Goal: Transaction & Acquisition: Purchase product/service

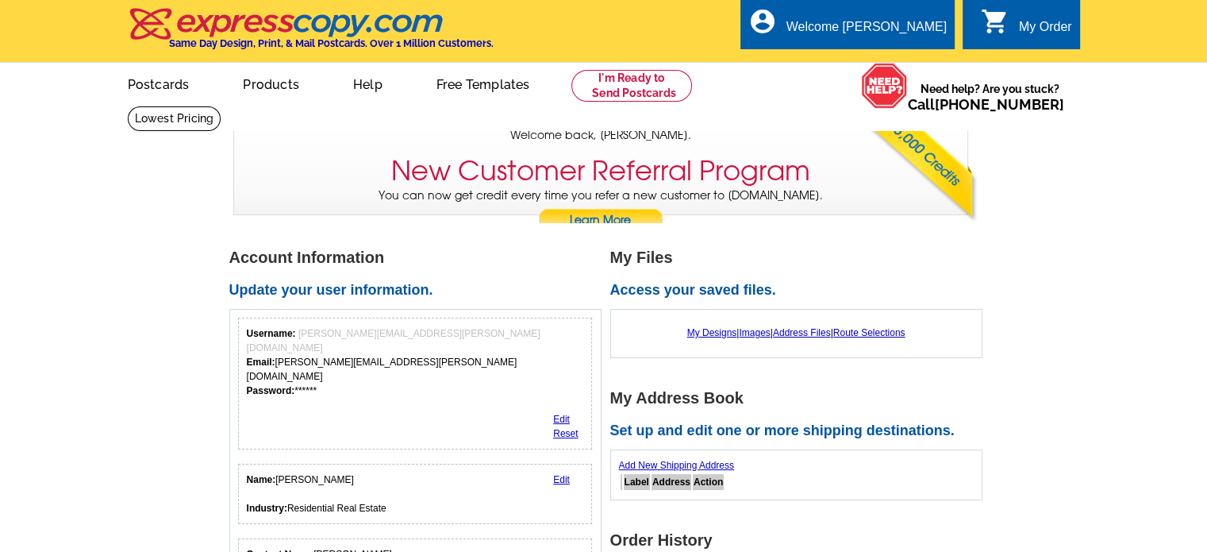
click at [148, 90] on link "Postcards" at bounding box center [158, 82] width 113 height 37
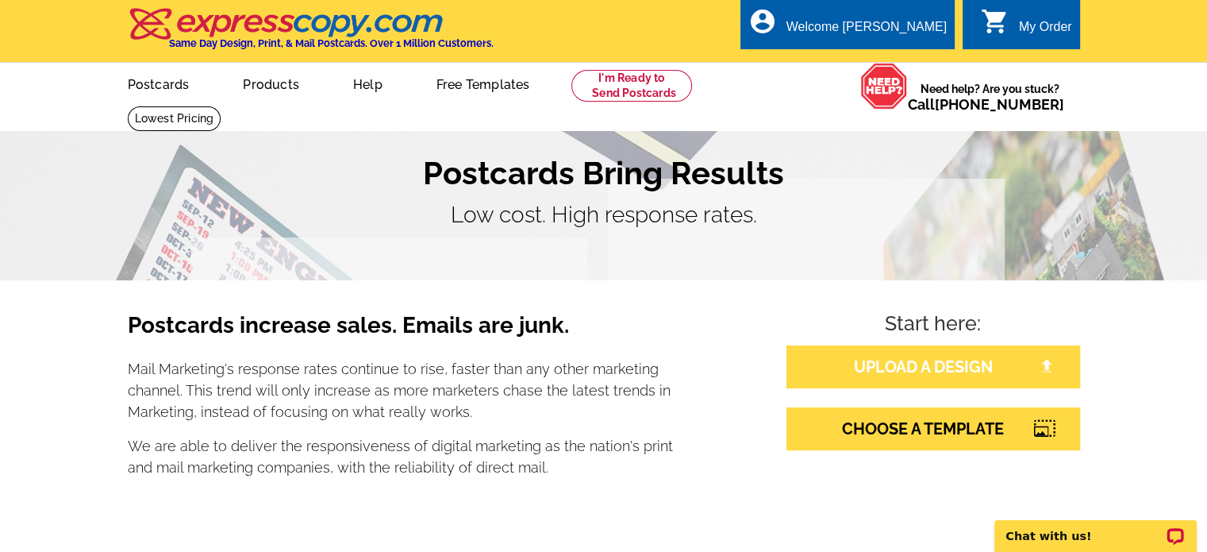
click at [947, 376] on link "UPLOAD A DESIGN" at bounding box center [933, 366] width 294 height 43
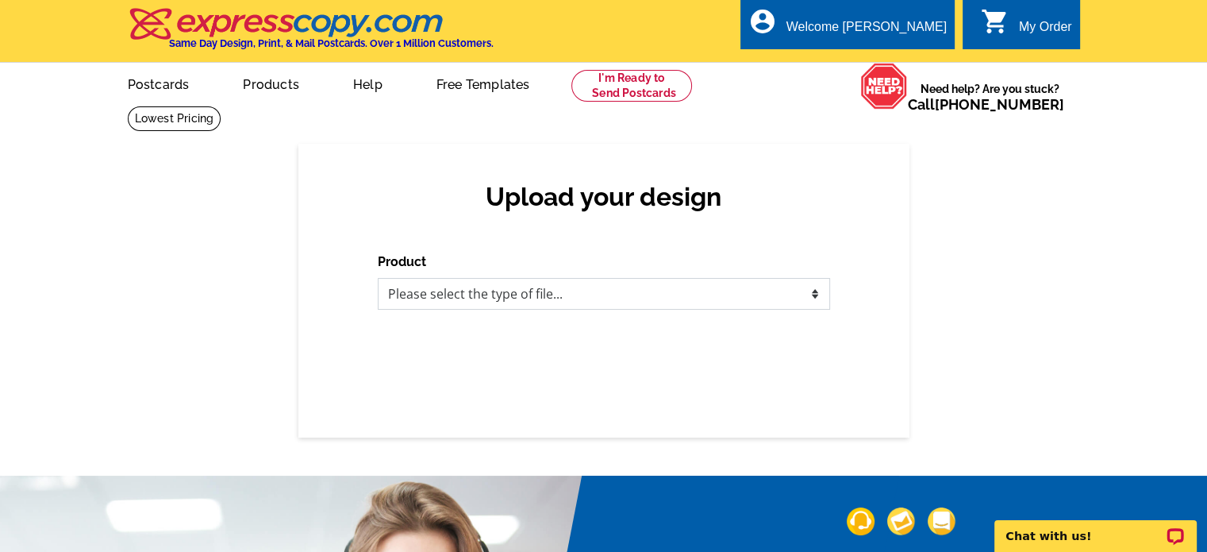
click at [663, 307] on select "Please select the type of file... Postcards Business Cards Letters and flyers G…" at bounding box center [604, 294] width 452 height 32
select select "1"
click at [378, 279] on select "Please select the type of file... Postcards Business Cards Letters and flyers G…" at bounding box center [604, 294] width 452 height 32
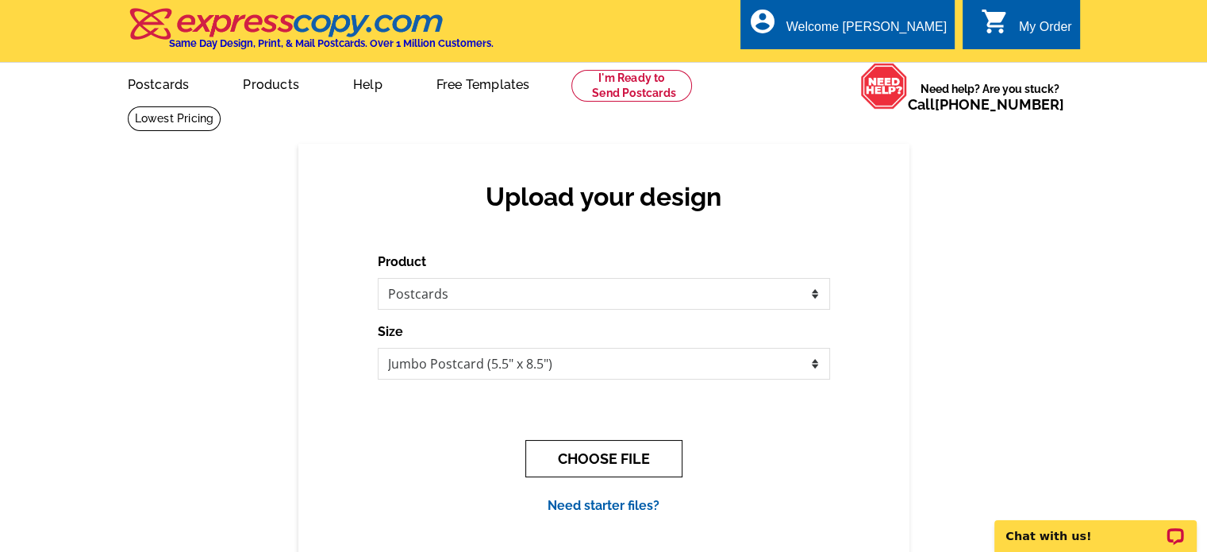
click at [604, 466] on button "CHOOSE FILE" at bounding box center [603, 458] width 157 height 37
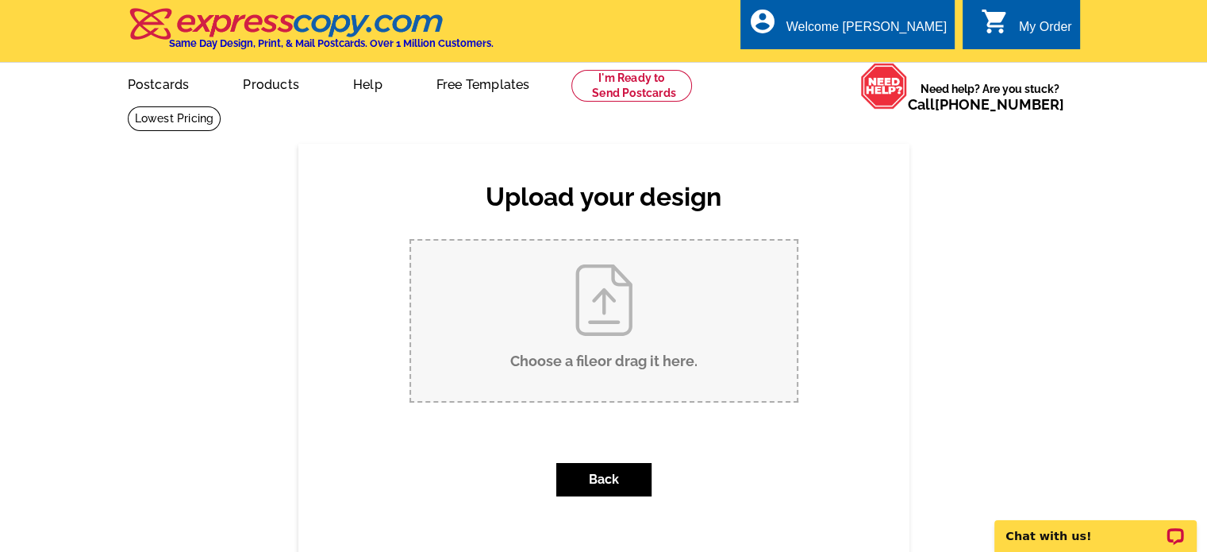
click at [624, 303] on input "Choose a file or drag it here ." at bounding box center [604, 320] width 386 height 160
type input "C:\fakepath\Clayton Acres.pdf"
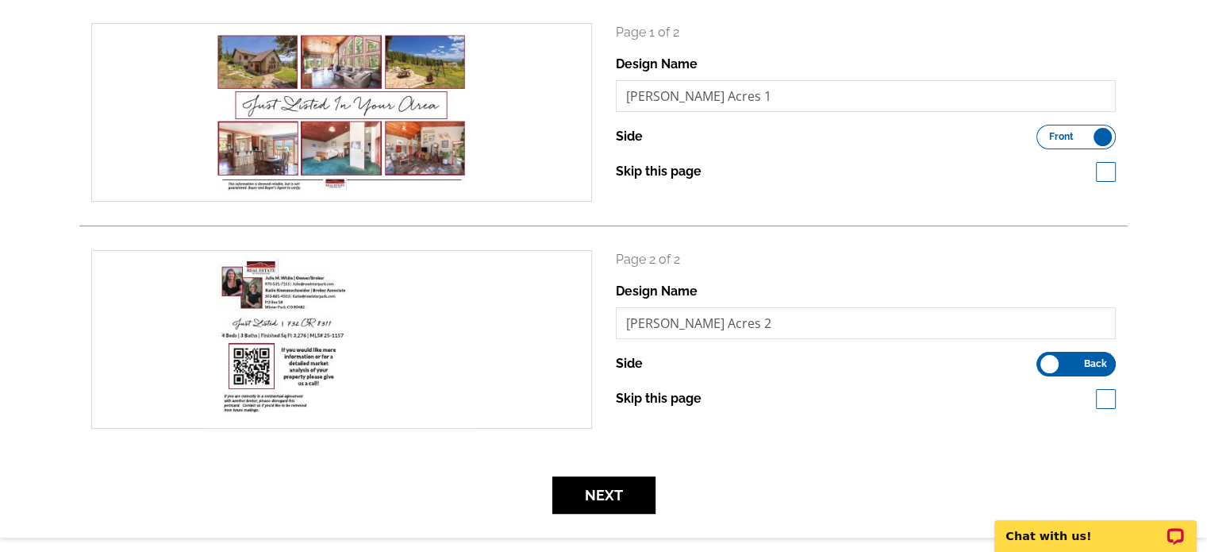
scroll to position [317, 0]
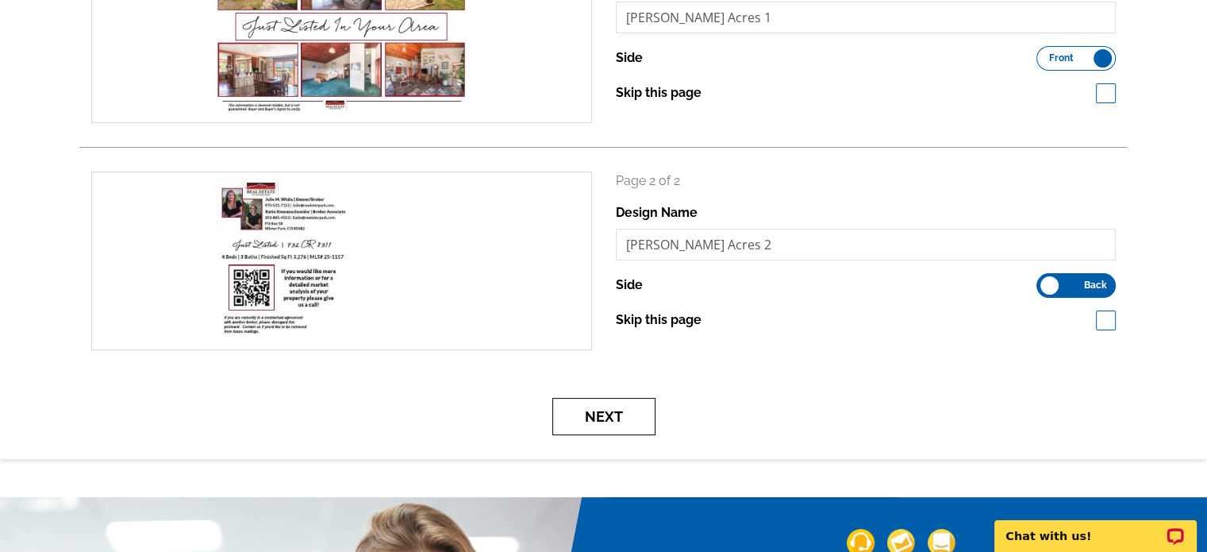
click at [614, 412] on button "Next" at bounding box center [603, 416] width 103 height 37
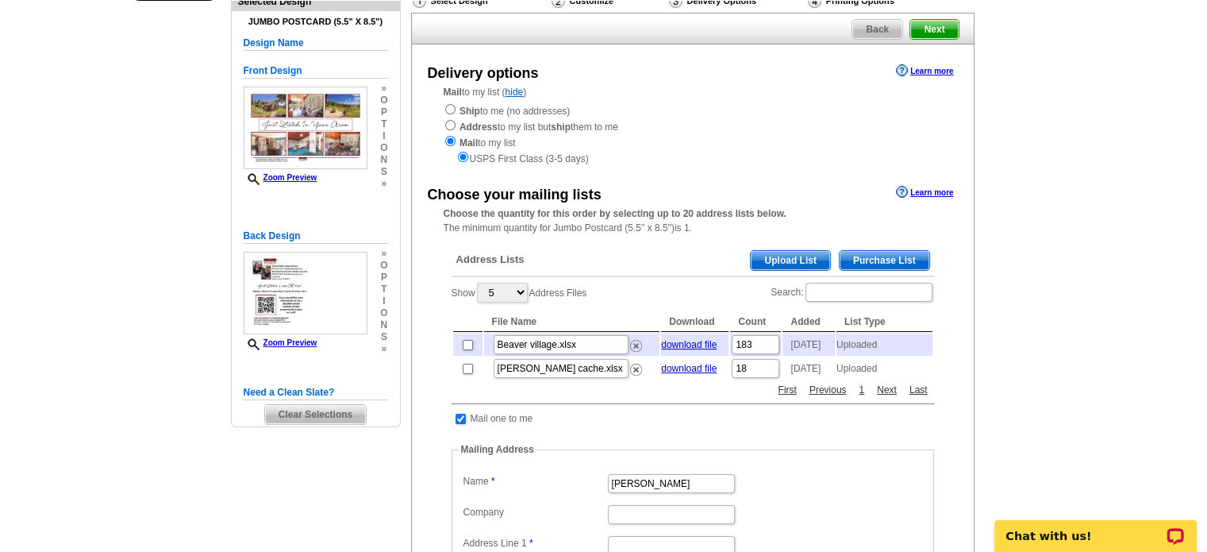
scroll to position [238, 0]
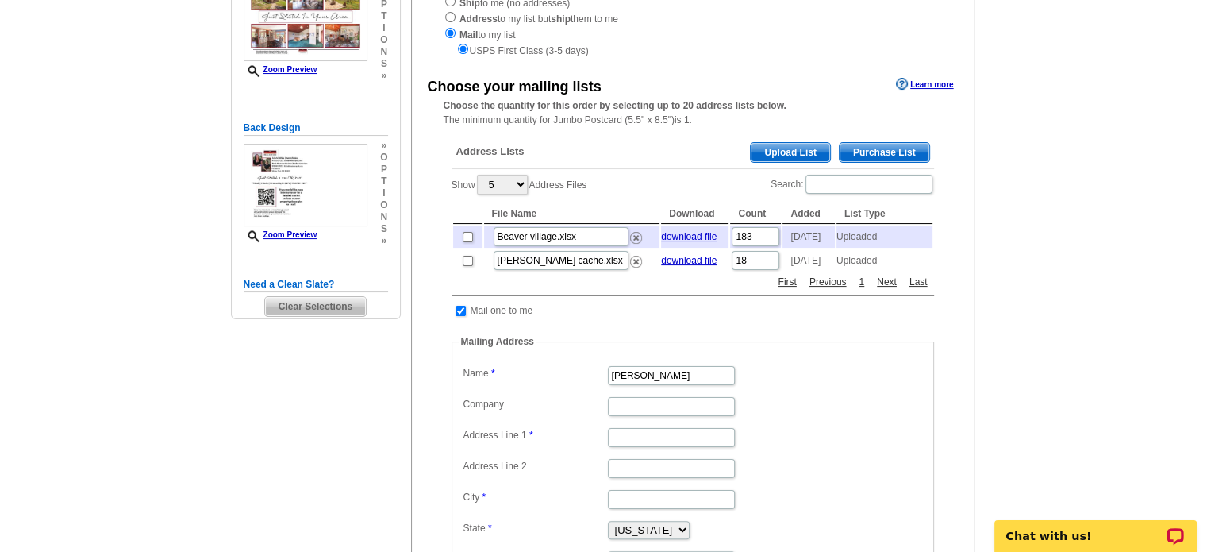
click at [804, 148] on span "Upload List" at bounding box center [790, 152] width 79 height 19
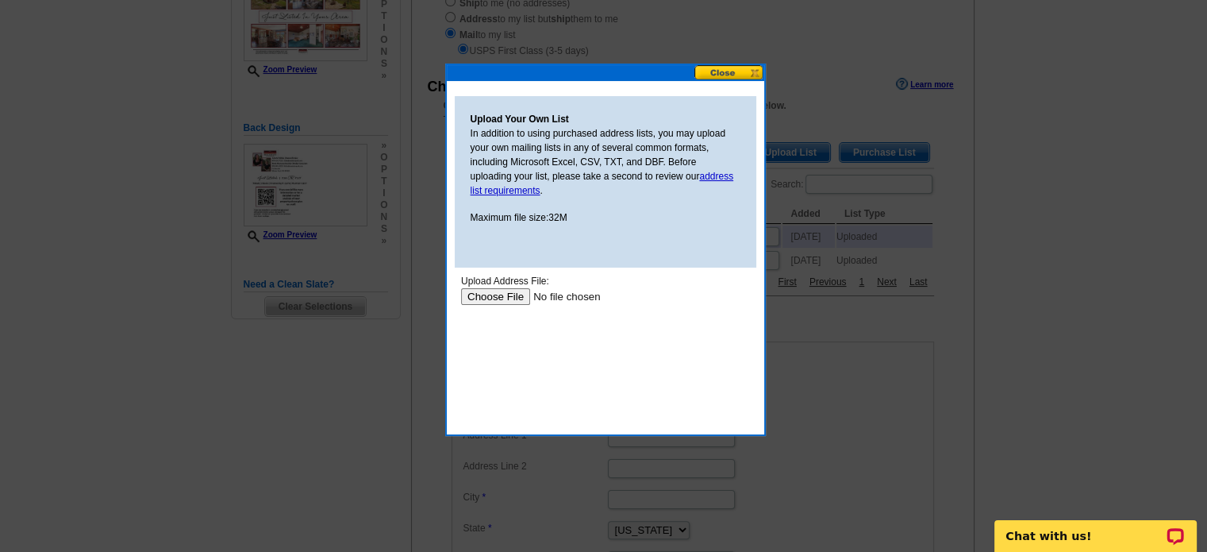
scroll to position [0, 0]
click at [488, 298] on input "file" at bounding box center [560, 296] width 201 height 17
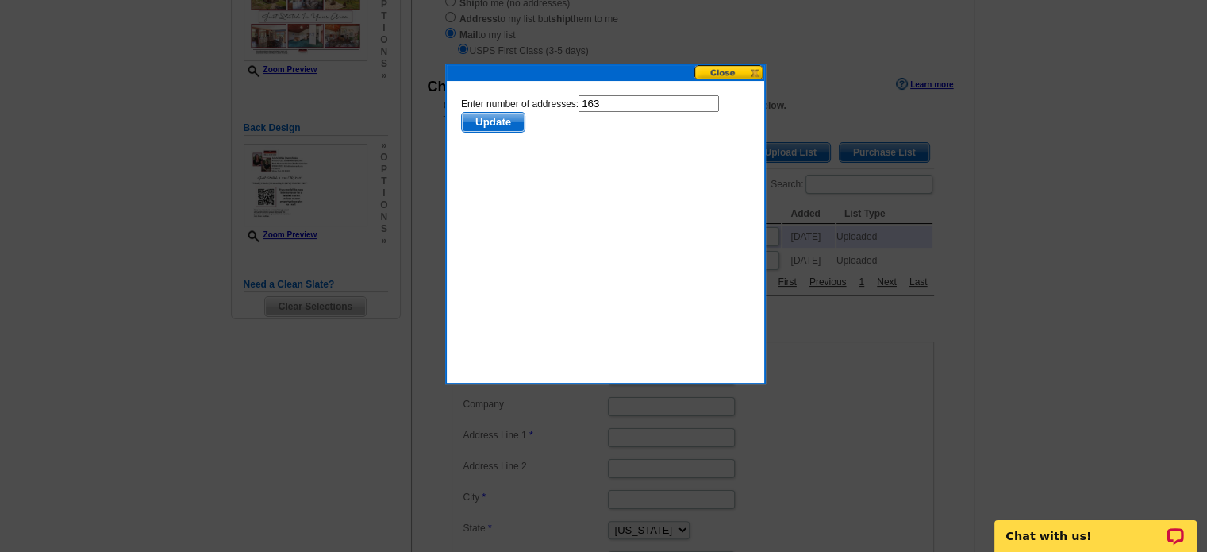
click at [482, 123] on span "Update" at bounding box center [492, 122] width 63 height 19
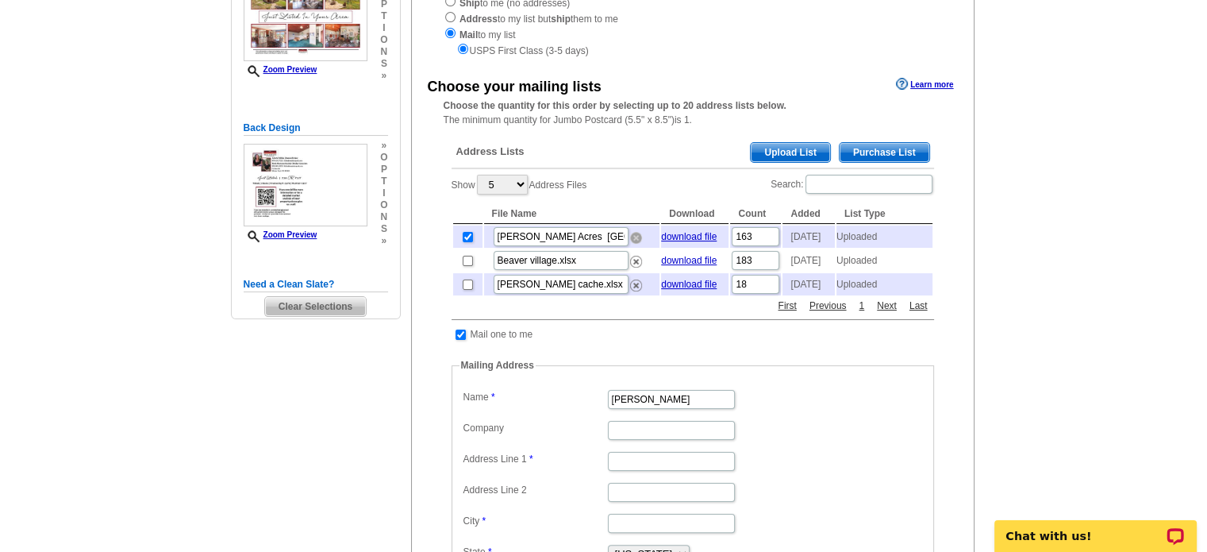
click at [636, 239] on img at bounding box center [636, 238] width 12 height 12
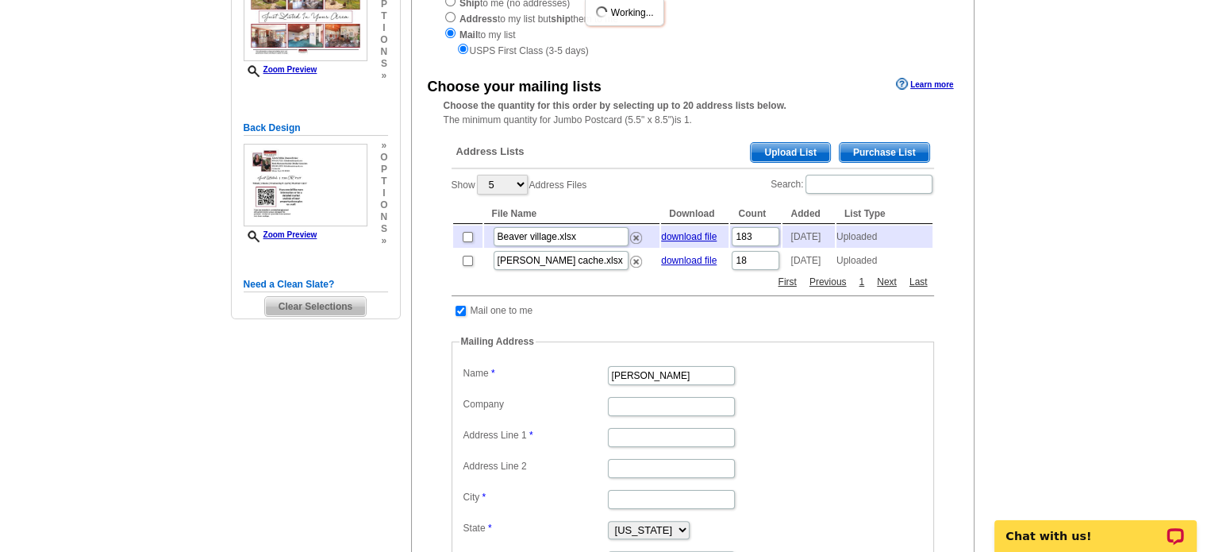
click at [801, 157] on span "Upload List" at bounding box center [790, 152] width 79 height 19
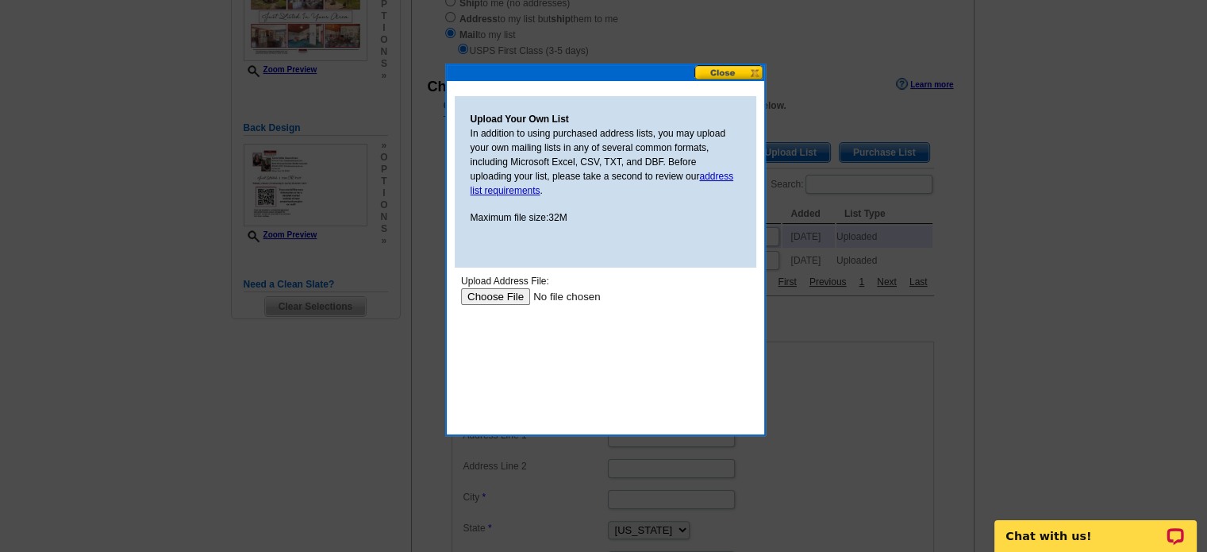
click at [500, 299] on input "file" at bounding box center [560, 296] width 201 height 17
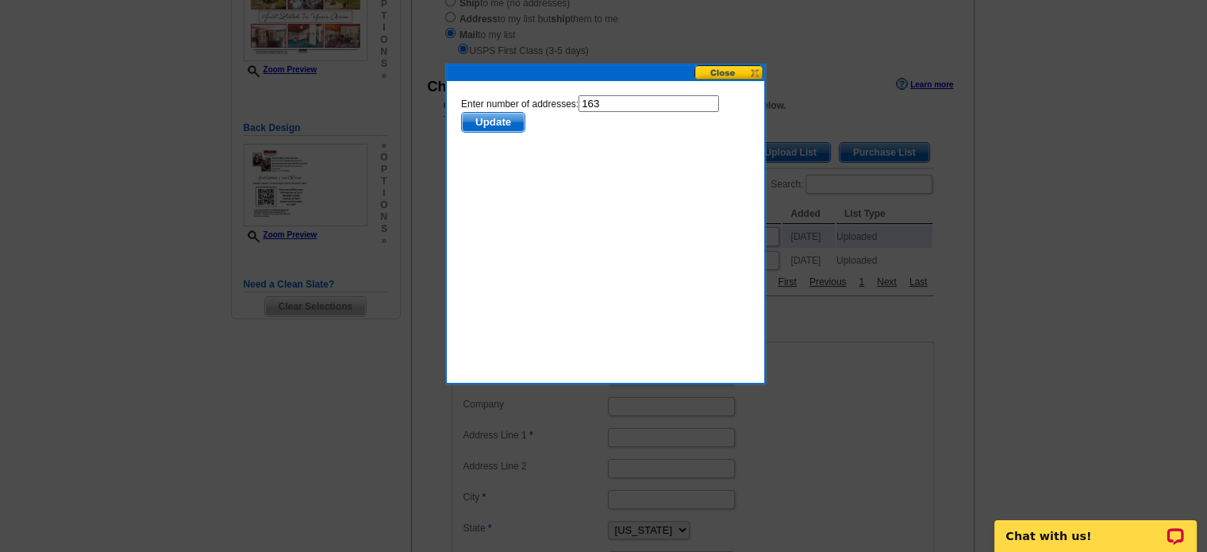
click at [498, 128] on span "Update" at bounding box center [492, 122] width 63 height 19
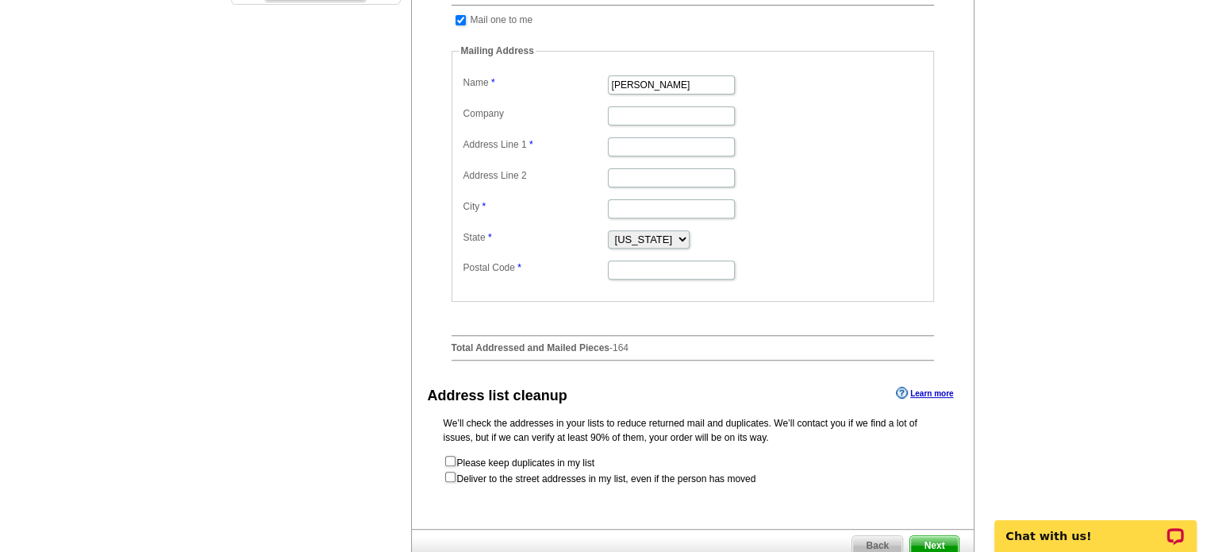
scroll to position [555, 0]
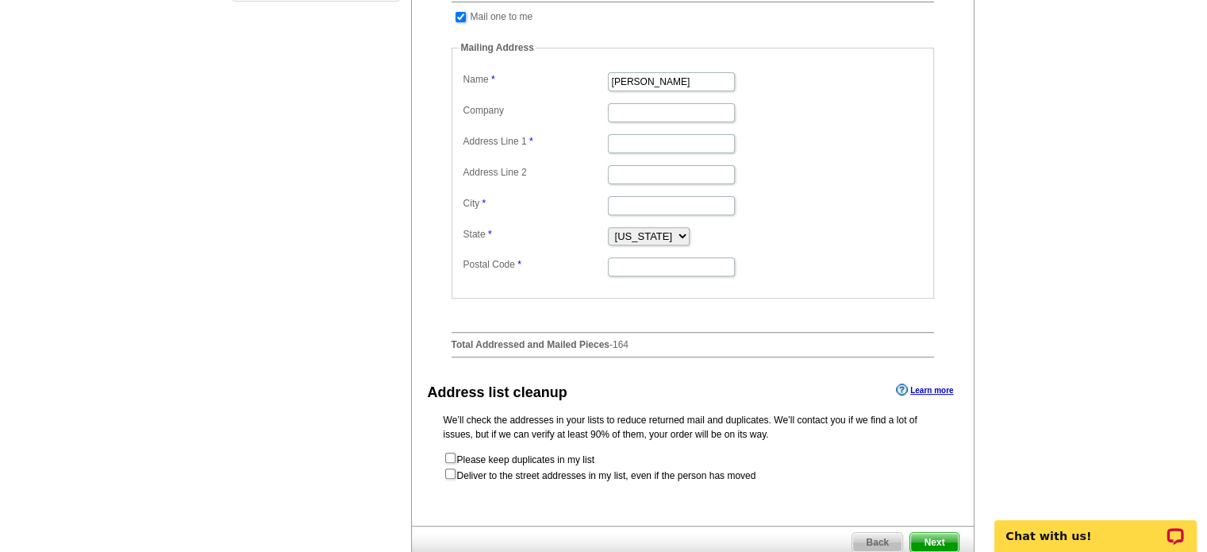
click at [455, 22] on input "checkbox" at bounding box center [460, 17] width 10 height 10
checkbox input "false"
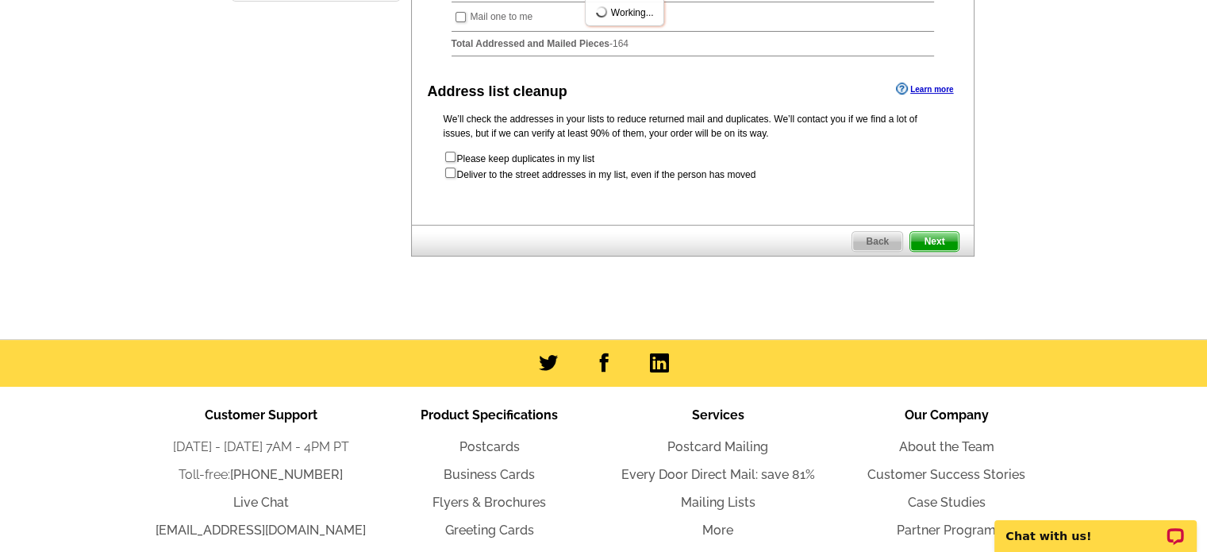
click at [933, 251] on span "Next" at bounding box center [934, 241] width 48 height 19
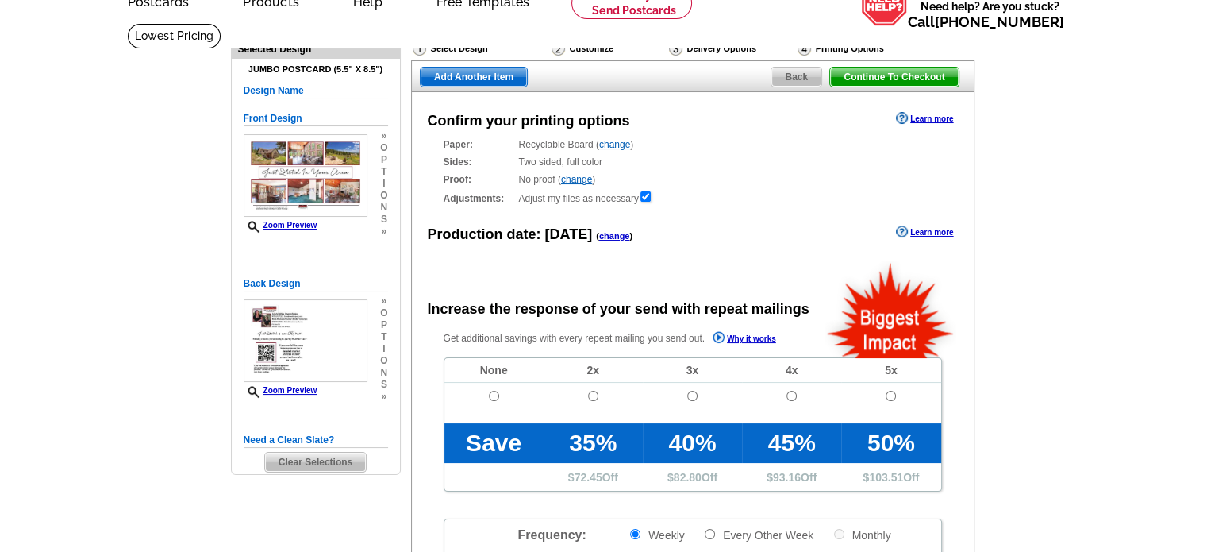
scroll to position [317, 0]
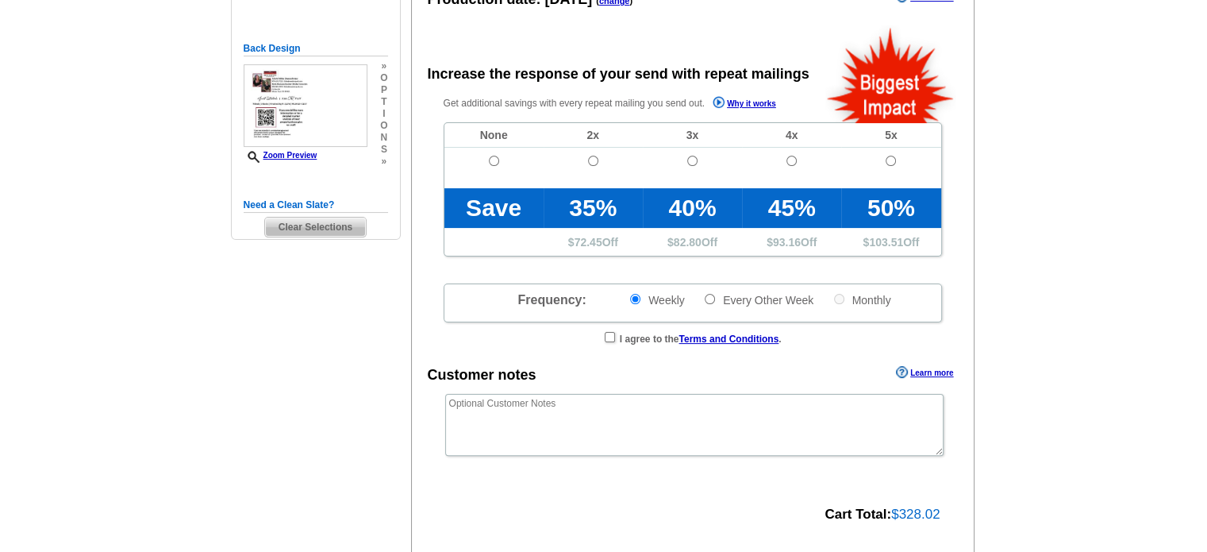
radio input "false"
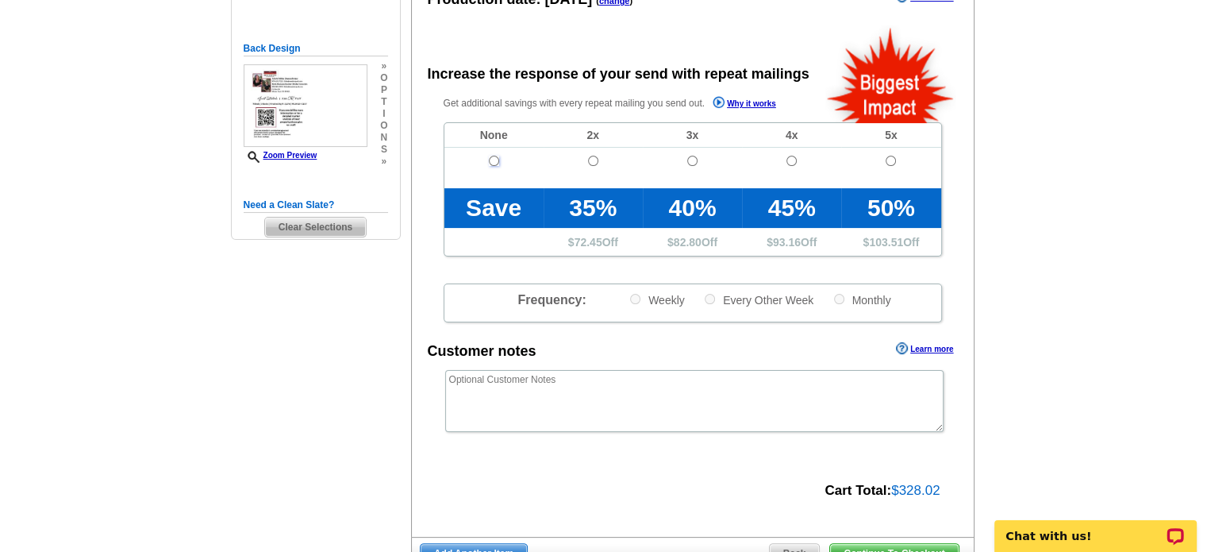
click at [494, 162] on input "radio" at bounding box center [494, 161] width 10 height 10
radio input "true"
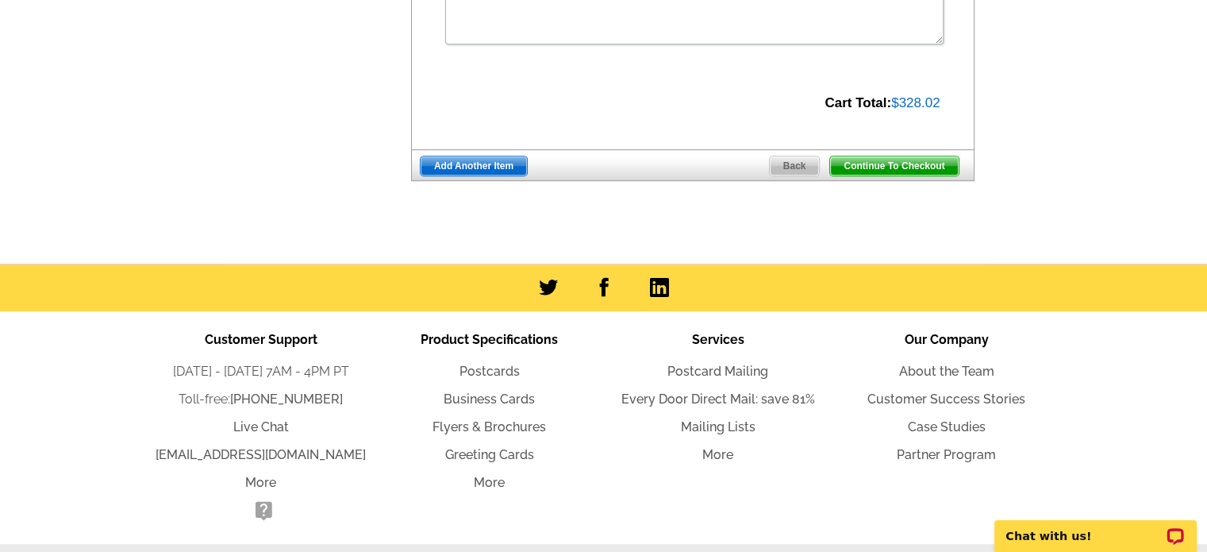
scroll to position [714, 0]
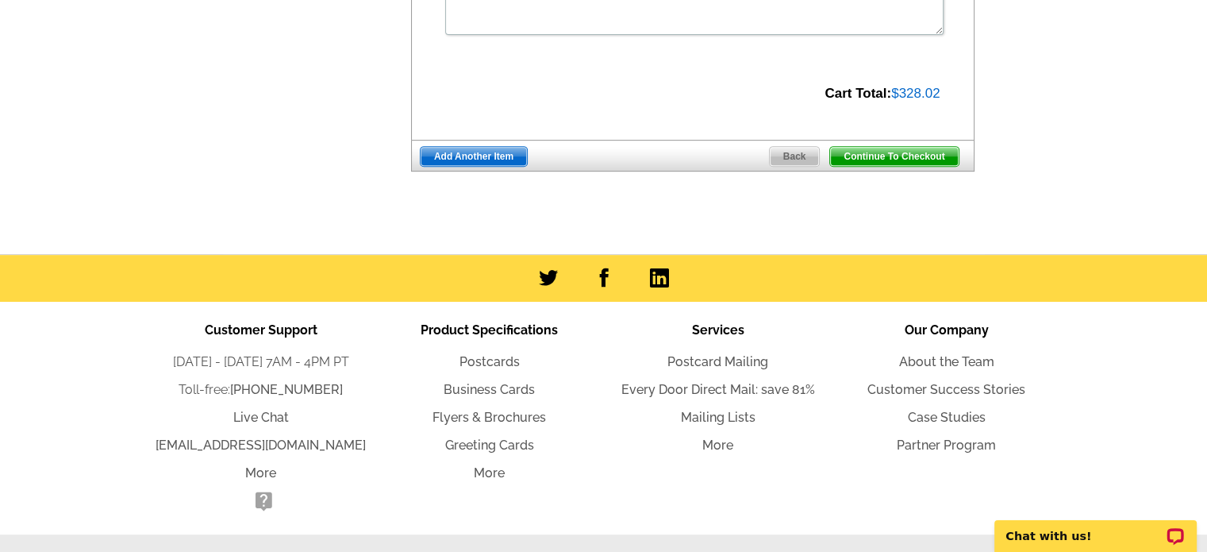
click at [867, 160] on span "Continue To Checkout" at bounding box center [894, 156] width 128 height 19
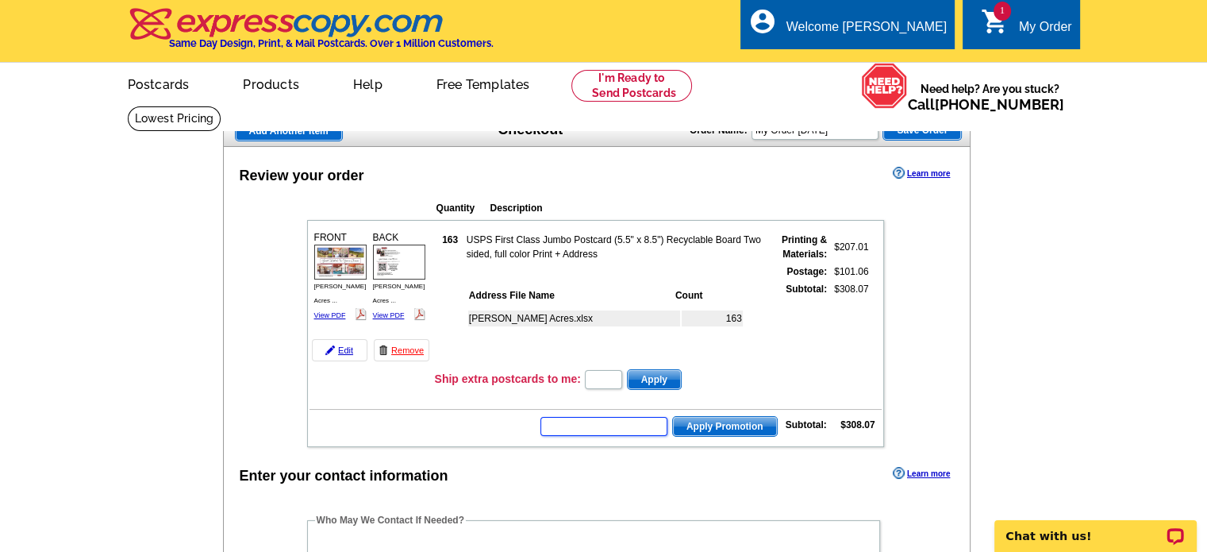
click at [625, 422] on input "text" at bounding box center [603, 426] width 127 height 19
type input "SMS60w"
click at [714, 427] on span "Apply Promotion" at bounding box center [725, 426] width 104 height 19
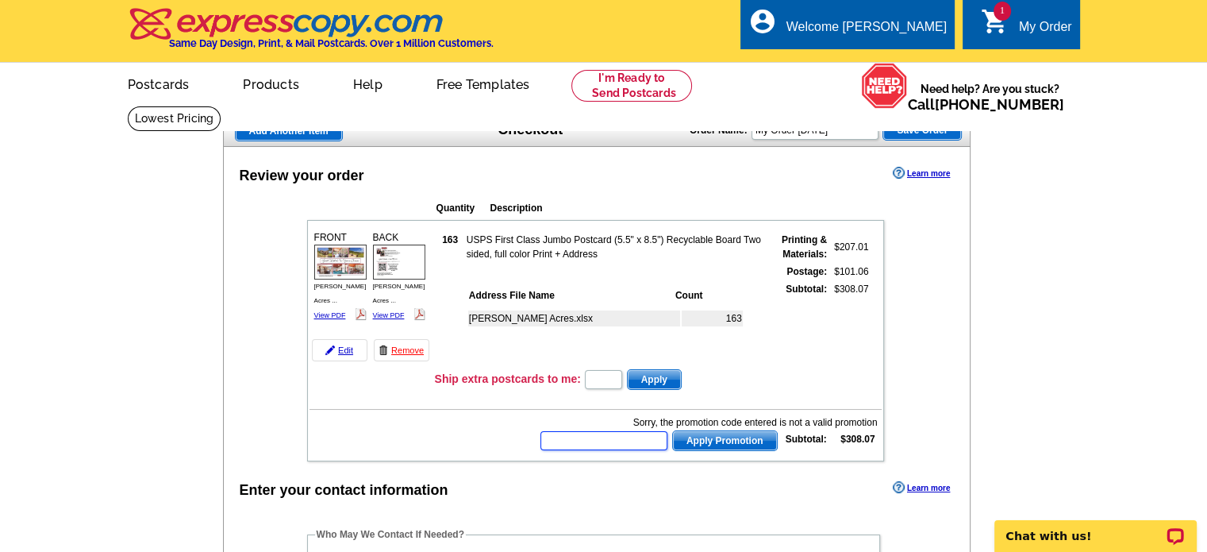
click at [621, 441] on input "text" at bounding box center [603, 440] width 127 height 19
type input "GROW0625"
click at [721, 440] on span "Apply Promotion" at bounding box center [725, 440] width 104 height 19
click at [635, 437] on input "text" at bounding box center [603, 440] width 127 height 19
type input "GROW0725"
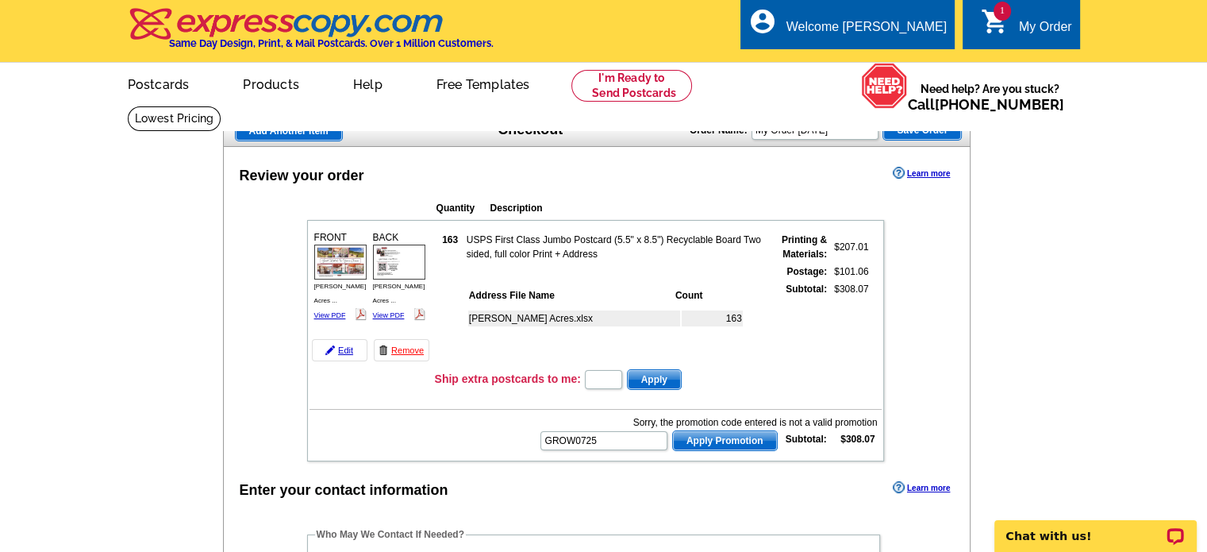
click at [733, 434] on span "Apply Promotion" at bounding box center [725, 440] width 104 height 19
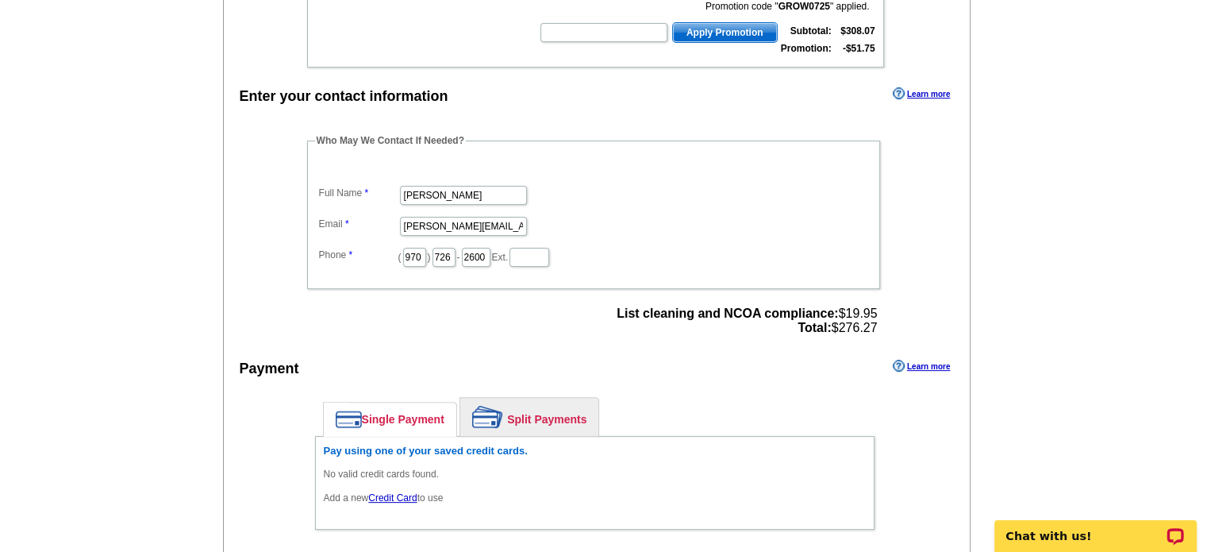
scroll to position [714, 0]
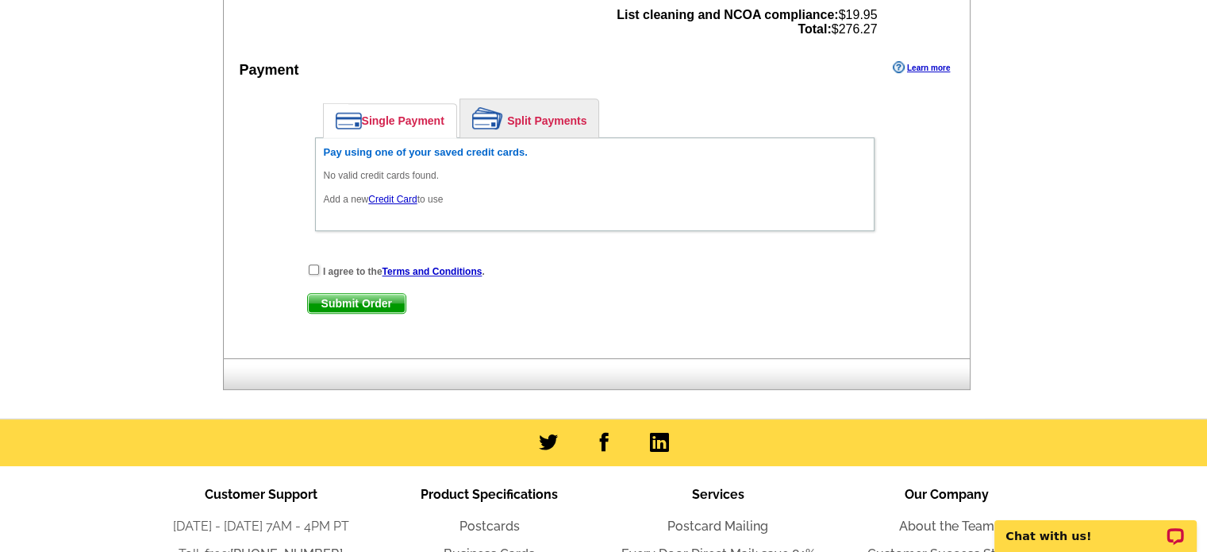
click at [394, 194] on link "Credit Card" at bounding box center [392, 199] width 48 height 11
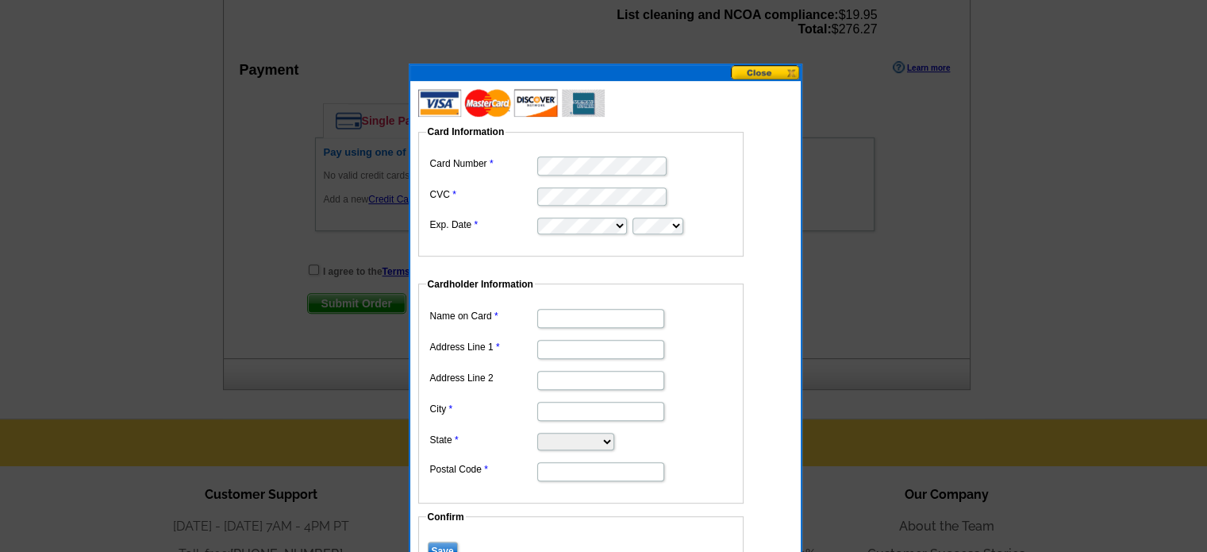
click at [619, 316] on input "Name on Card" at bounding box center [600, 318] width 127 height 19
type input "[PERSON_NAME]"
click at [616, 348] on input "Address Line 1" at bounding box center [600, 349] width 127 height 19
type input "PO Box 703"
type input "Winter Park"
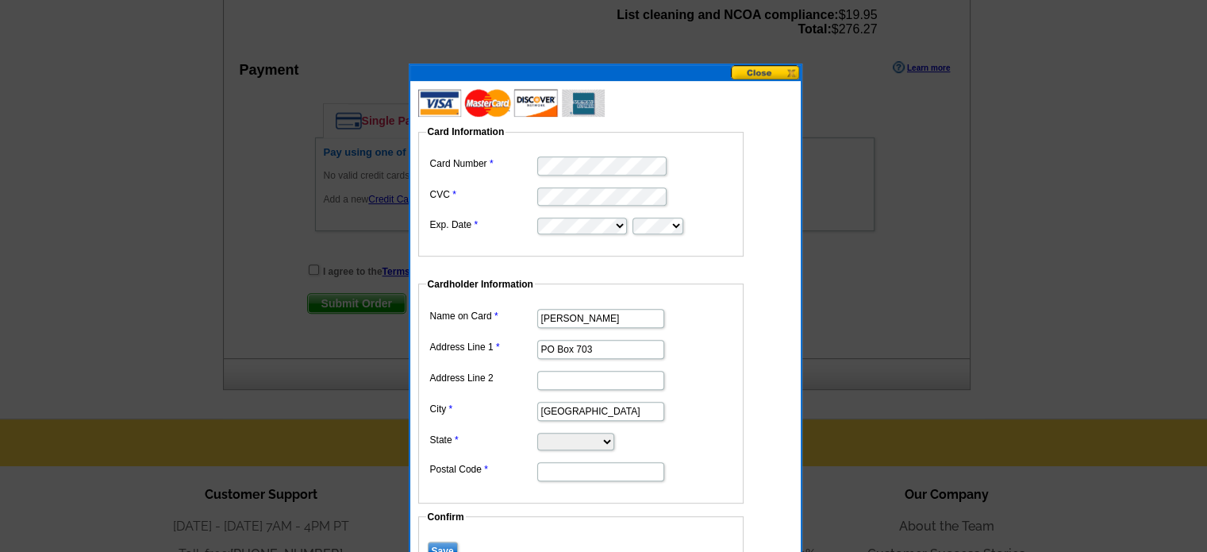
select select "CO"
type input "80482"
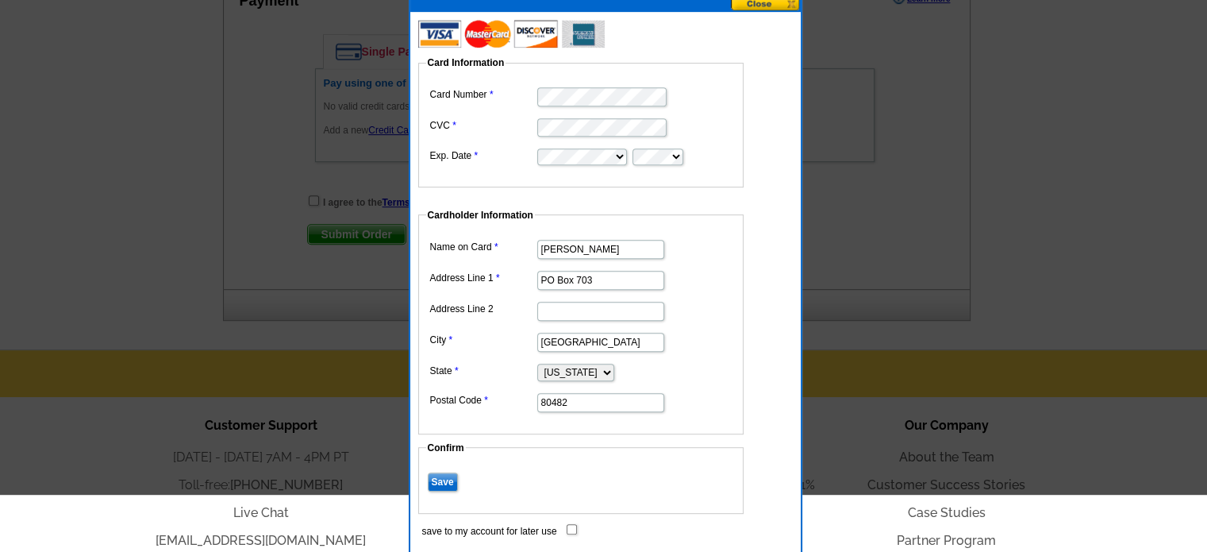
scroll to position [909, 0]
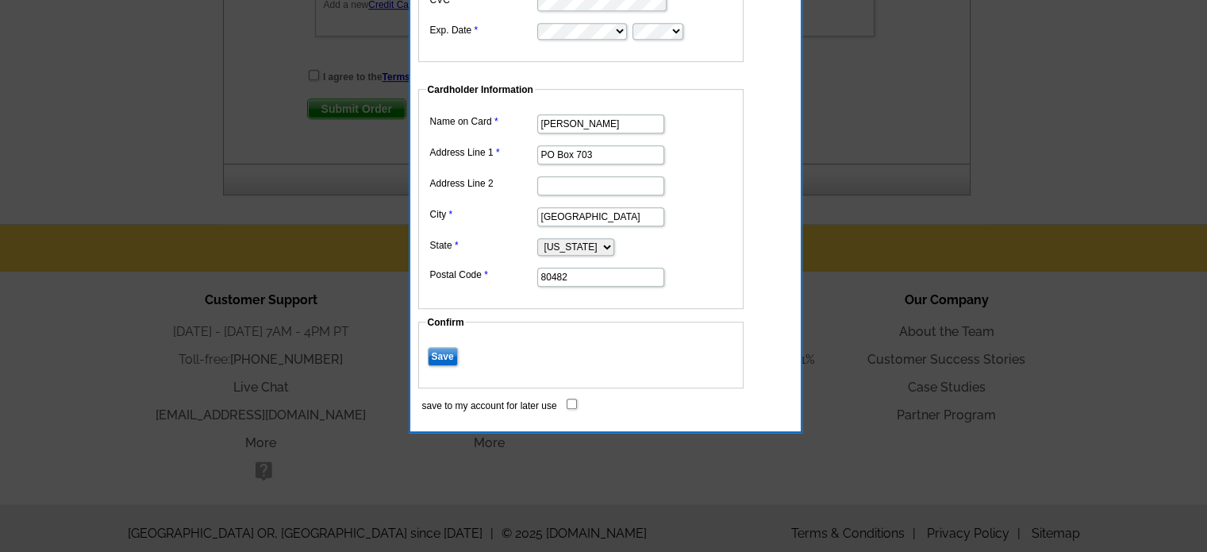
click at [444, 347] on input "Save" at bounding box center [443, 356] width 30 height 19
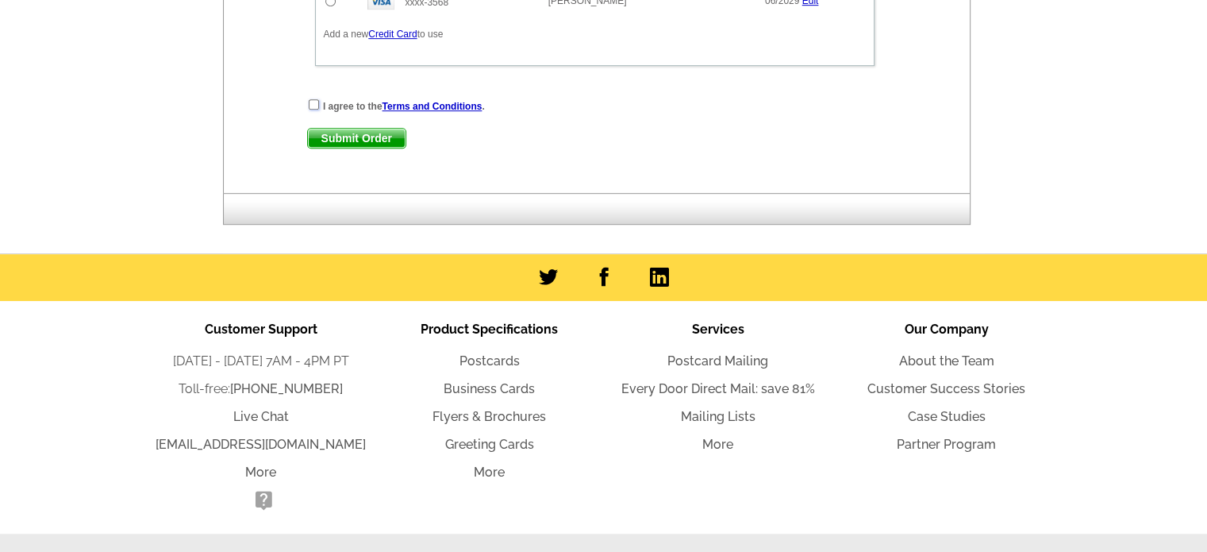
click at [311, 99] on input "checkbox" at bounding box center [314, 104] width 10 height 10
checkbox input "true"
click at [332, 130] on span "Submit Order" at bounding box center [357, 138] width 98 height 19
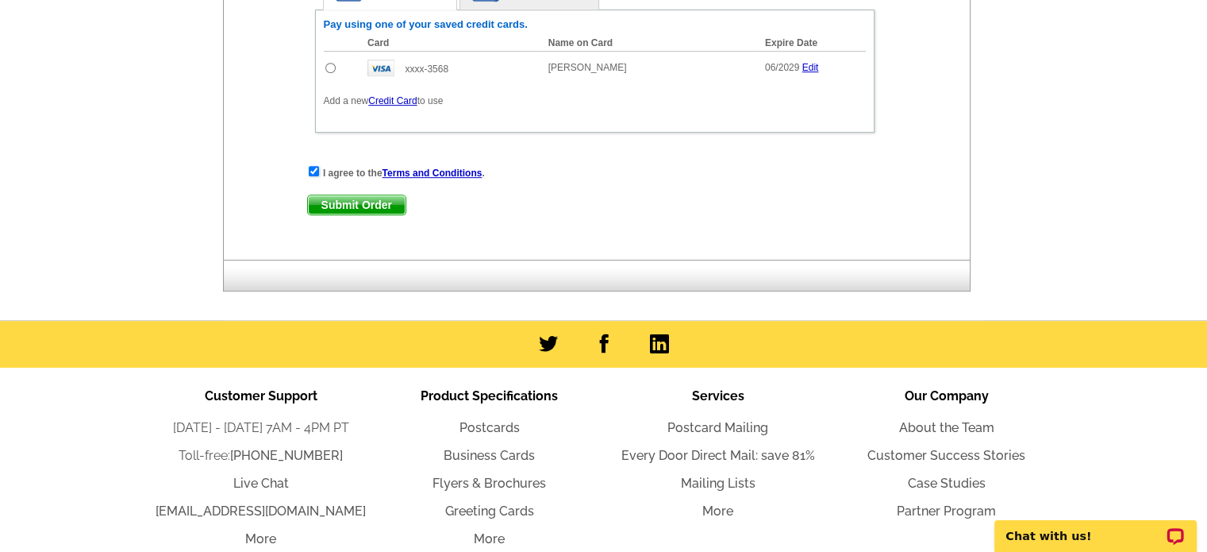
scroll to position [750, 0]
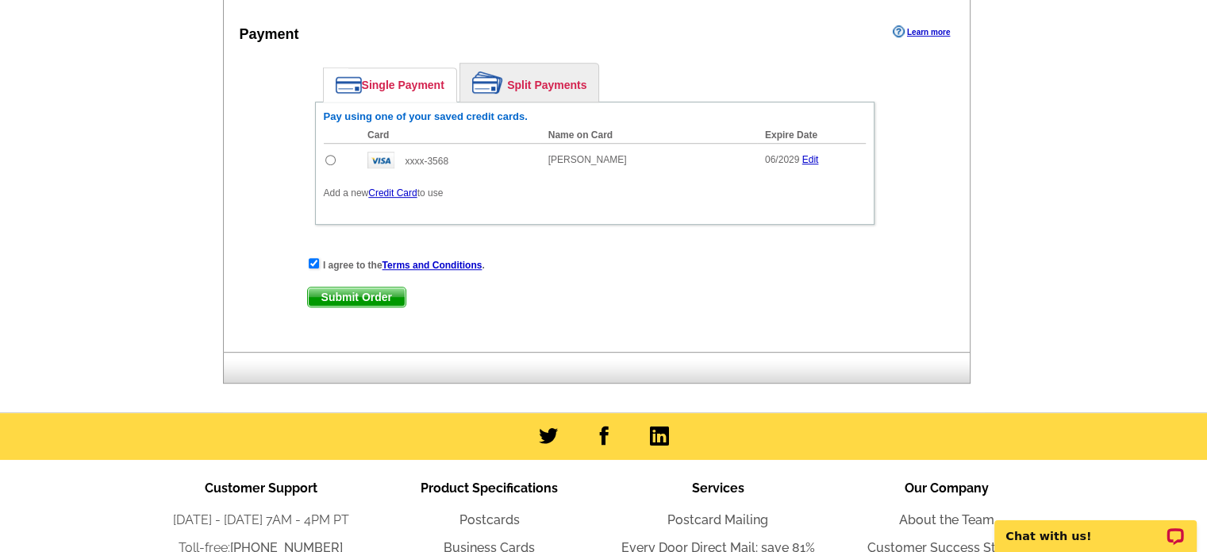
click at [331, 155] on input "radio" at bounding box center [330, 160] width 10 height 10
radio input "true"
click at [362, 293] on span "Submit Order" at bounding box center [357, 296] width 98 height 19
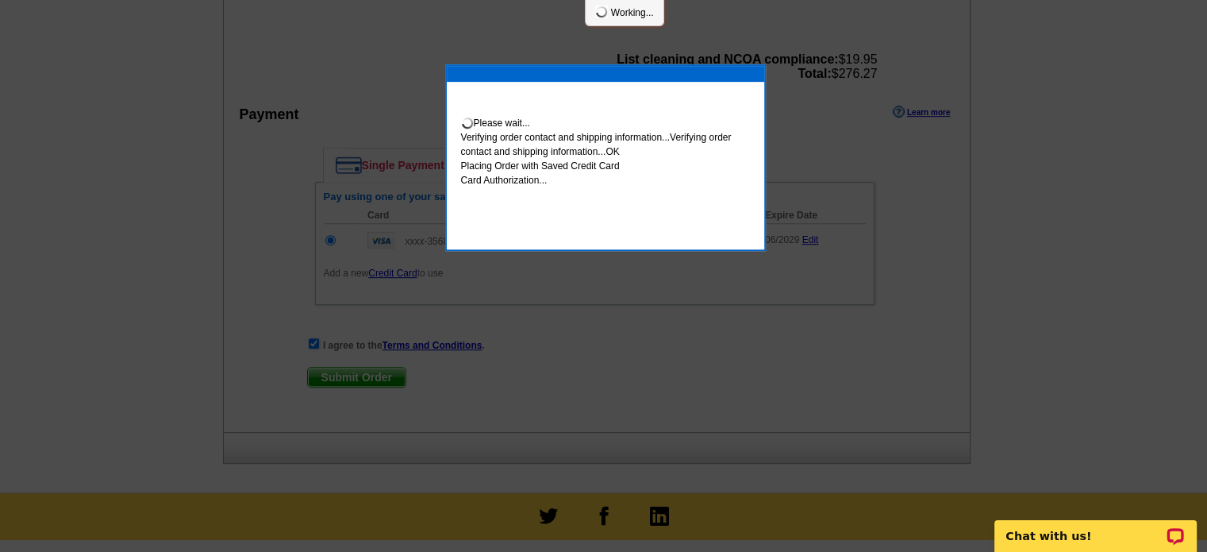
scroll to position [830, 0]
